Goal: Find specific page/section: Find specific page/section

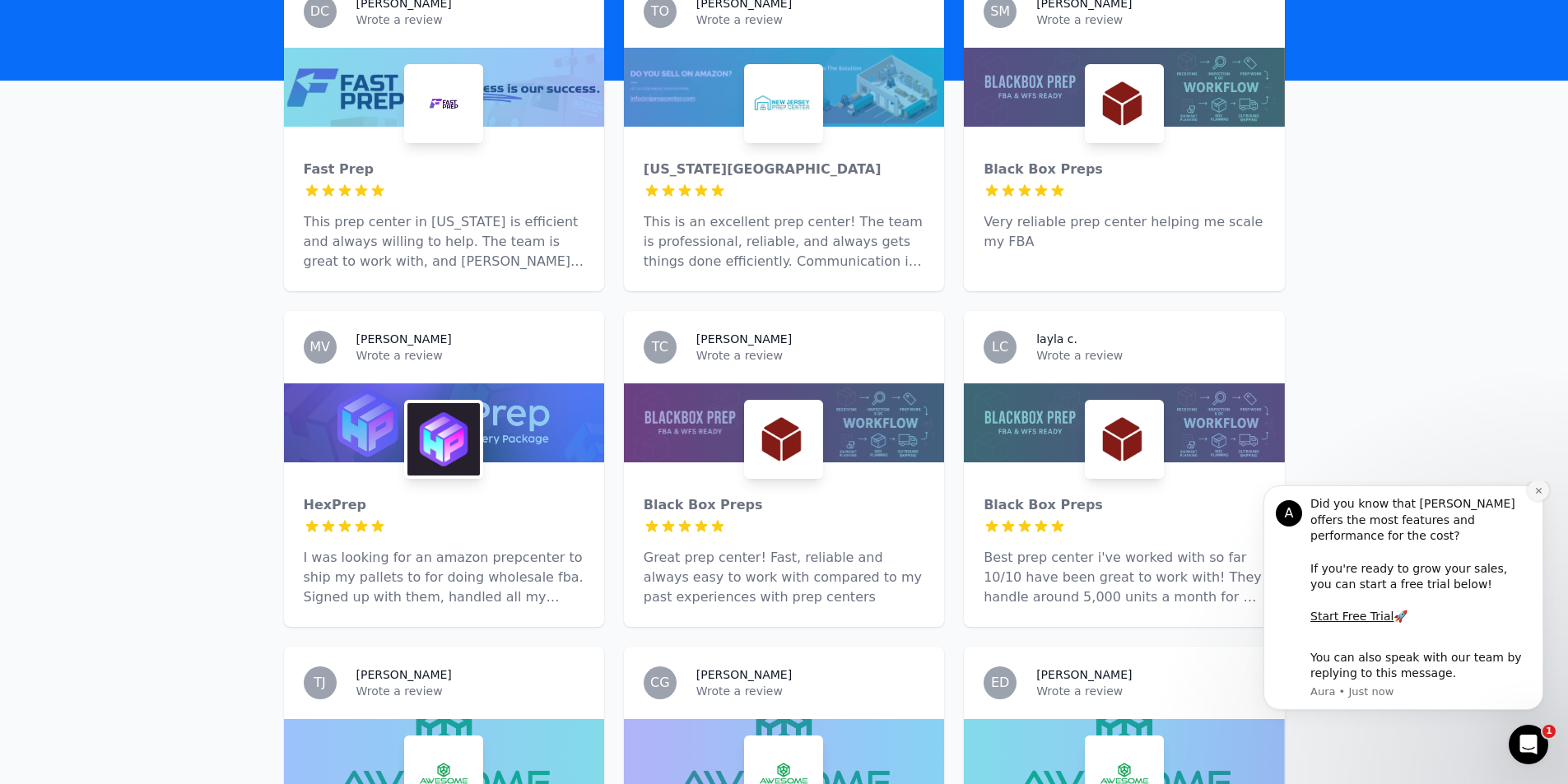
click at [1538, 494] on icon "Dismiss notification" at bounding box center [1537, 491] width 6 height 6
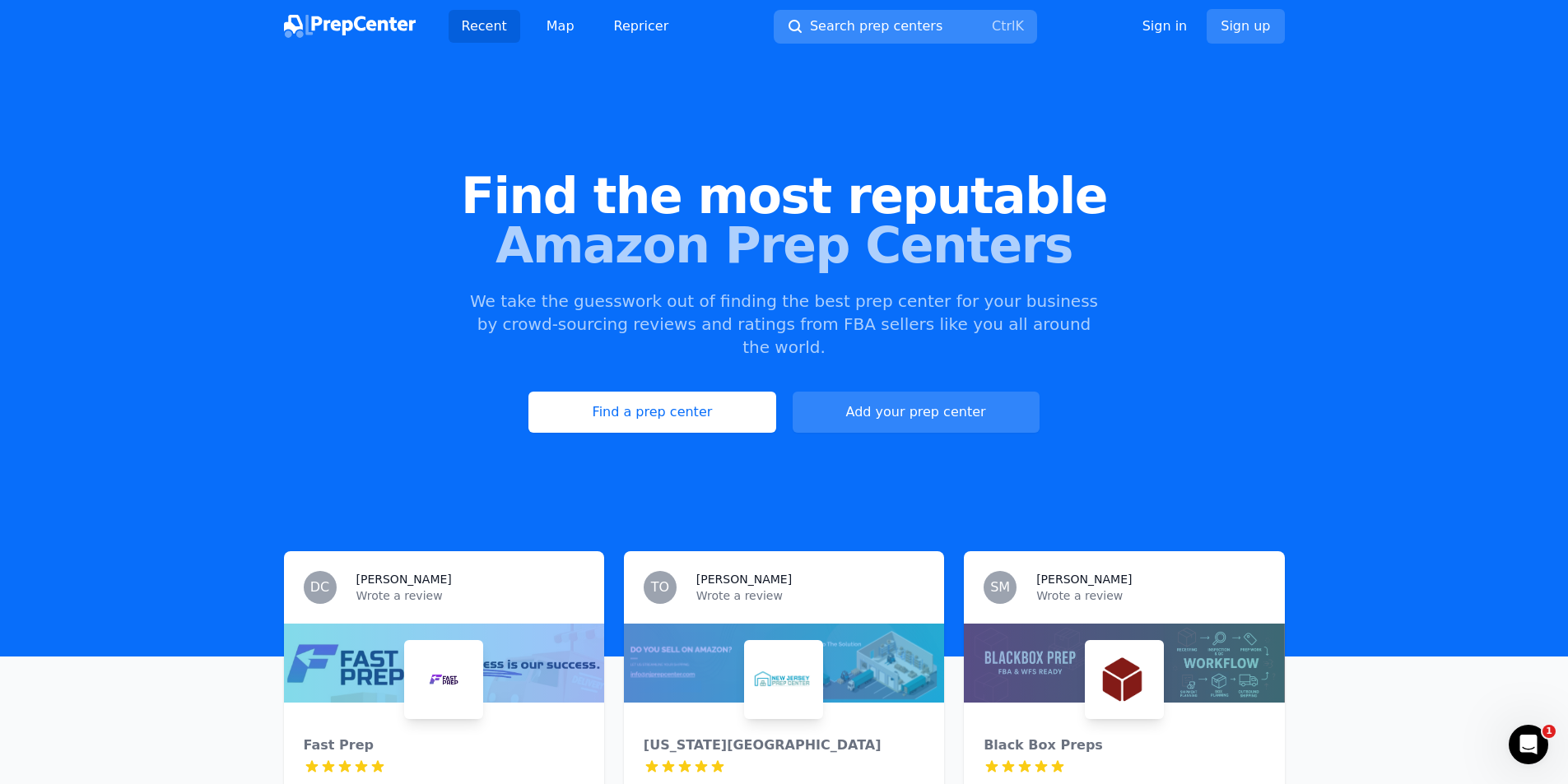
click at [871, 26] on span "Search prep centers" at bounding box center [876, 27] width 132 height 20
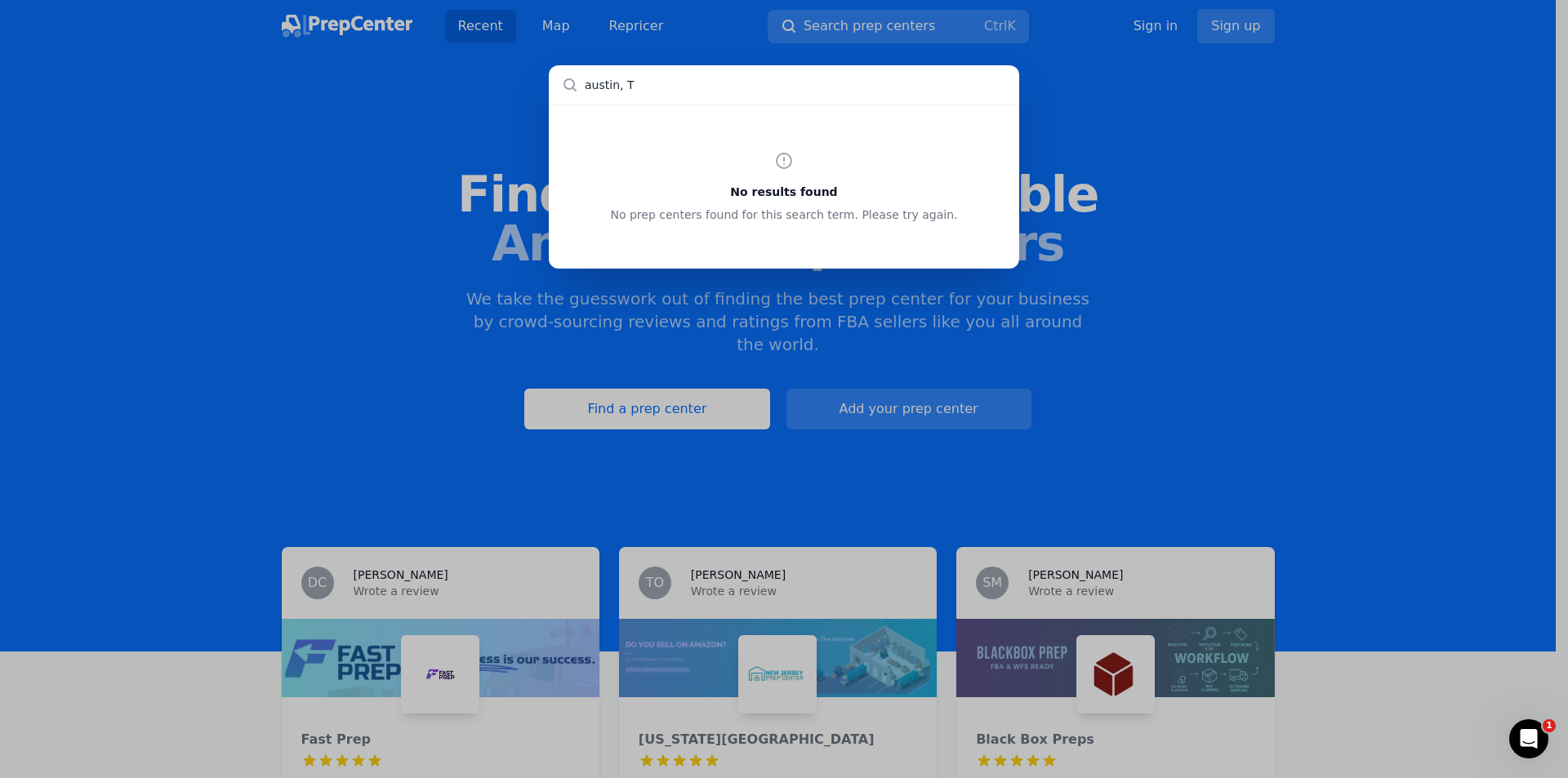
type input "[GEOGRAPHIC_DATA], [GEOGRAPHIC_DATA]"
click at [253, 156] on div "No results found No prep centers found for this search term. Please try again." at bounding box center [784, 389] width 1568 height 778
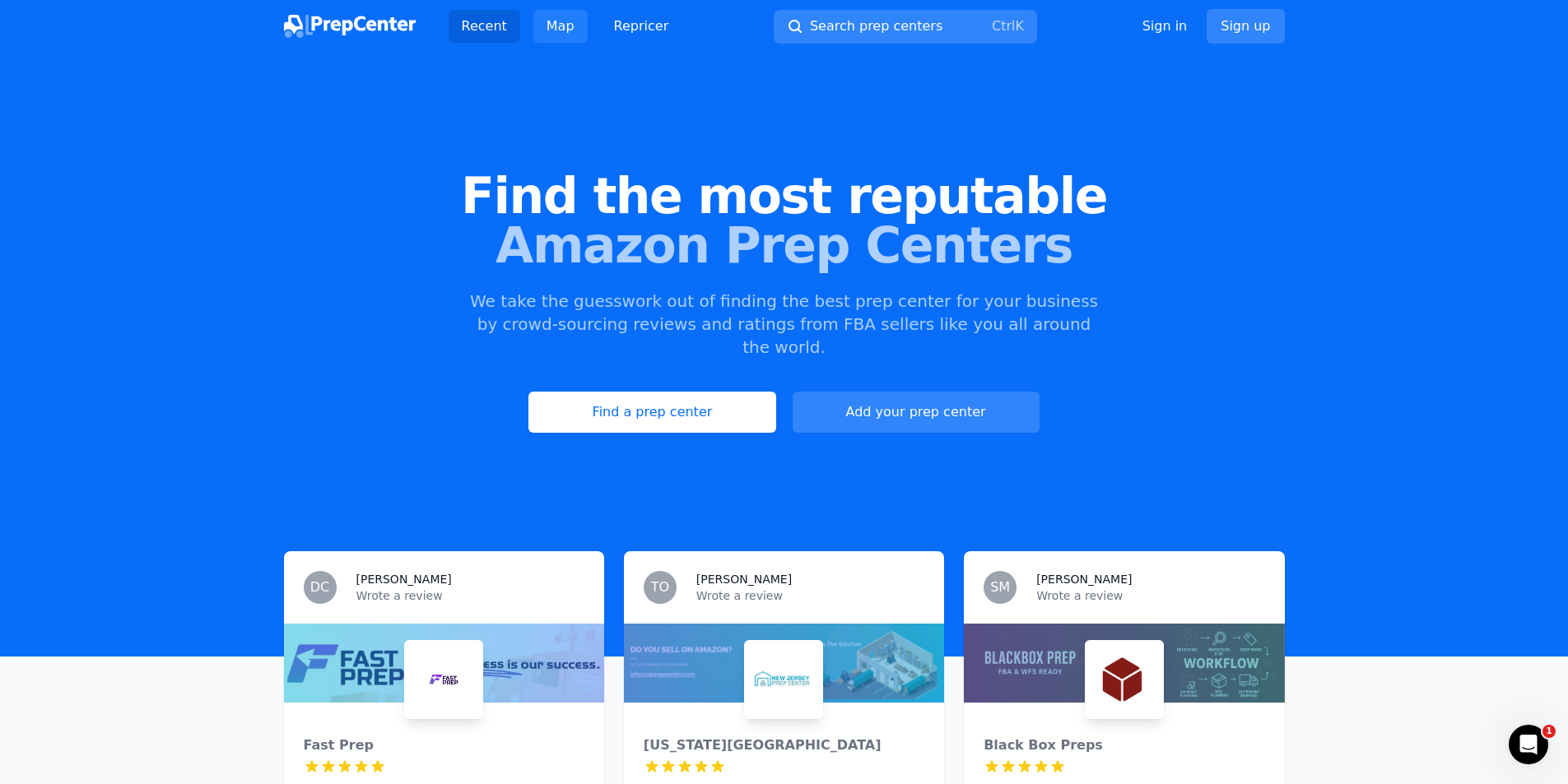
click at [559, 18] on link "Map" at bounding box center [560, 26] width 54 height 33
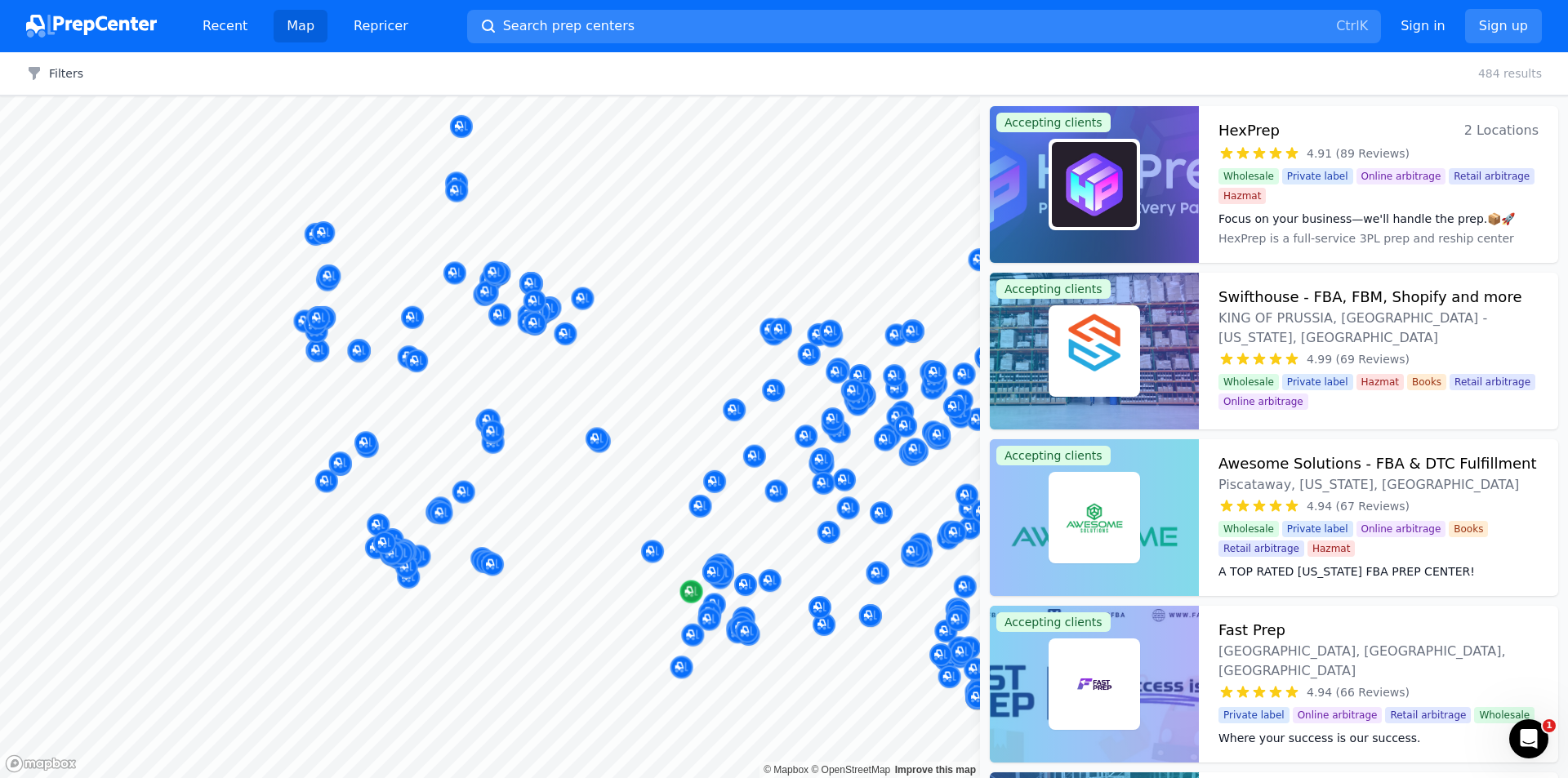
click at [485, 96] on div at bounding box center [490, 96] width 980 height 0
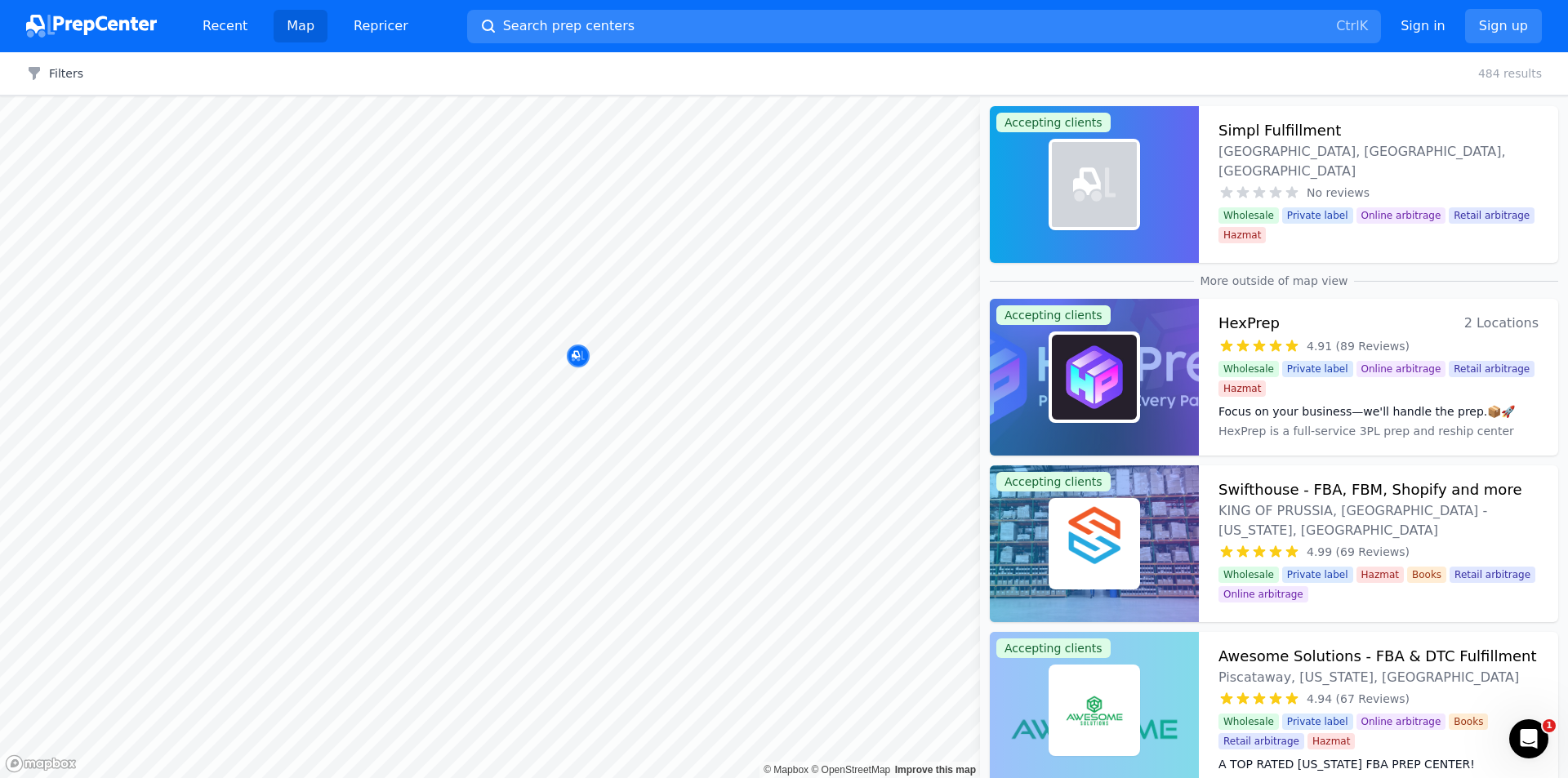
click at [579, 356] on div "Black River Distributing [GEOGRAPHIC_DATA], [GEOGRAPHIC_DATA], [GEOGRAPHIC_DATA…" at bounding box center [566, 300] width 314 height 111
click at [579, 357] on icon "Map marker" at bounding box center [575, 355] width 8 height 8
